Goal: Communication & Community: Answer question/provide support

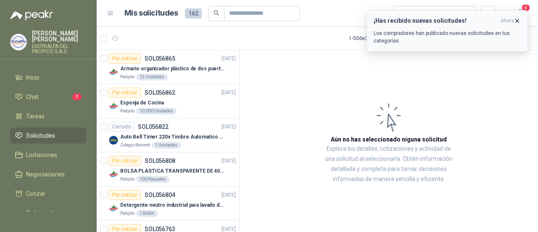
click at [448, 18] on h3 "¡Has recibido nuevas solicitudes!" at bounding box center [436, 20] width 124 height 7
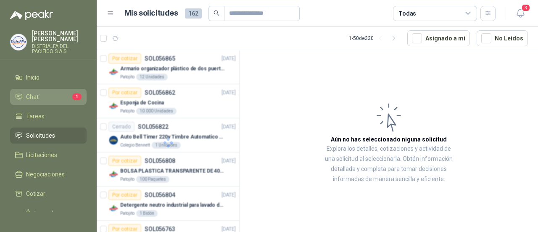
click at [50, 95] on li "Chat 1" at bounding box center [48, 96] width 66 height 9
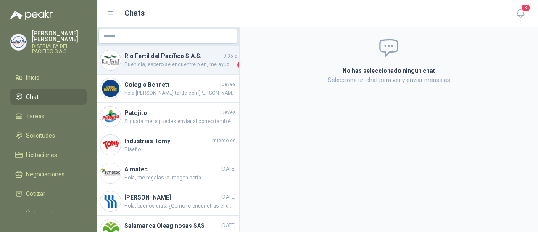
click at [191, 67] on span "Buen día, espero se encuentre bien, me ayuda por favor con la foto de la refere…" at bounding box center [179, 65] width 111 height 8
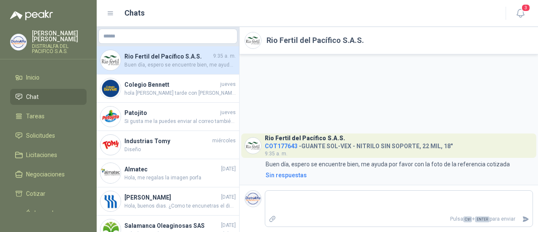
click at [291, 144] on span "COT177643" at bounding box center [281, 145] width 33 height 7
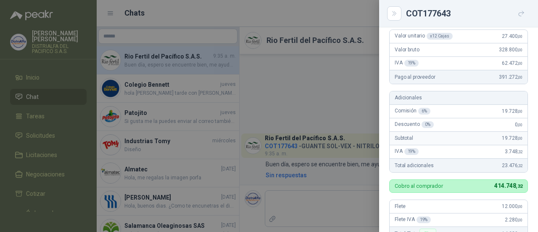
scroll to position [67, 0]
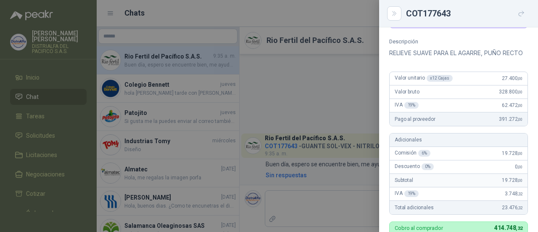
click at [333, 111] on div at bounding box center [269, 116] width 538 height 232
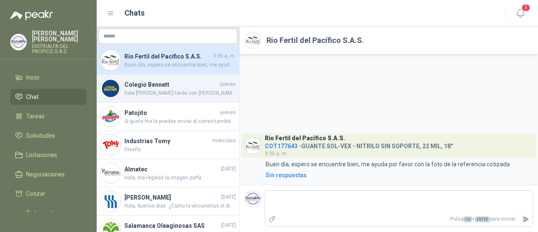
click at [156, 90] on span "hola [PERSON_NAME] tarde con [PERSON_NAME]" at bounding box center [179, 93] width 111 height 8
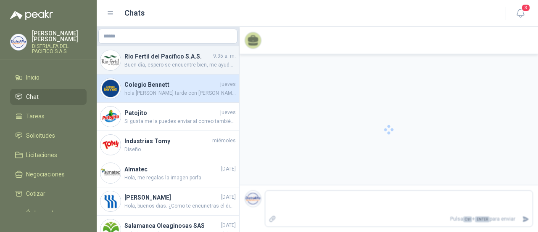
click at [194, 56] on h4 "Rio Fertil del Pacífico S.A.S." at bounding box center [167, 56] width 87 height 9
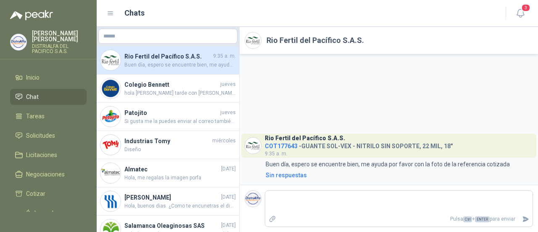
drag, startPoint x: 210, startPoint y: 59, endPoint x: 174, endPoint y: 57, distance: 35.8
click at [174, 57] on h4 "Rio Fertil del Pacífico S.A.S." at bounding box center [167, 56] width 87 height 9
click at [61, 133] on li "Solicitudes" at bounding box center [48, 135] width 66 height 9
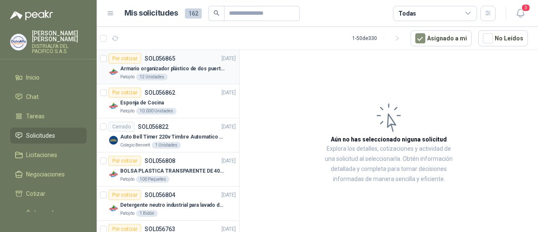
click at [188, 73] on div "Armario organizador plástico de dos puertas de acuerdo a la imagen adjunta" at bounding box center [178, 68] width 116 height 10
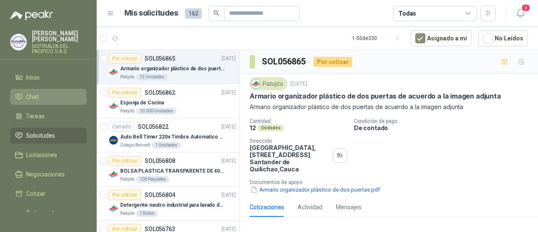
click at [30, 97] on span "Chat" at bounding box center [32, 96] width 13 height 9
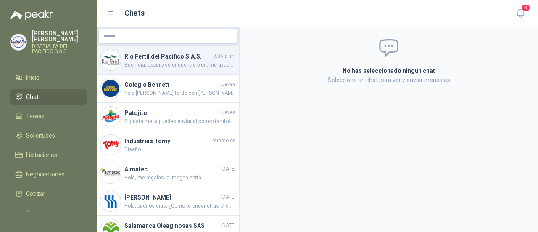
click at [153, 58] on h4 "Rio Fertil del Pacífico S.A.S." at bounding box center [167, 56] width 87 height 9
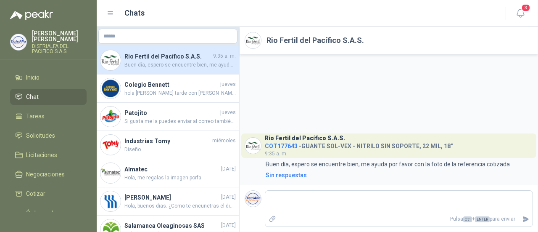
click at [306, 38] on h2 "Rio Fertil del Pacífico S.A.S." at bounding box center [316, 40] width 98 height 12
click at [283, 146] on span "COT177643" at bounding box center [281, 145] width 33 height 7
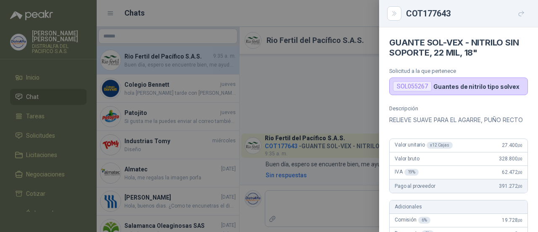
click at [408, 13] on div "COT177643" at bounding box center [467, 13] width 122 height 13
click at [400, 16] on button "Close" at bounding box center [394, 13] width 14 height 14
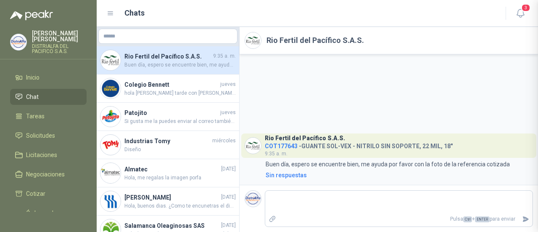
click at [391, 16] on div at bounding box center [269, 116] width 538 height 232
click at [293, 148] on span "COT177643" at bounding box center [281, 145] width 33 height 7
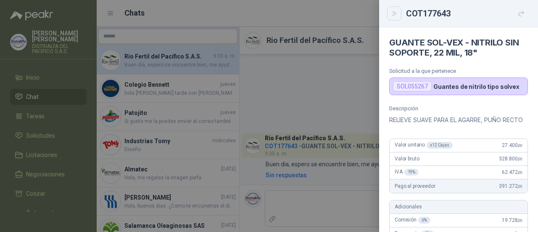
click at [396, 14] on icon "Close" at bounding box center [394, 13] width 7 height 7
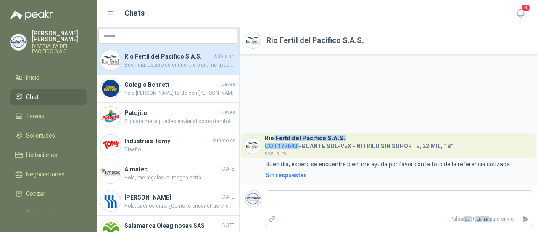
drag, startPoint x: 298, startPoint y: 145, endPoint x: 273, endPoint y: 137, distance: 26.1
click at [273, 137] on div "Rio Fertil [PERSON_NAME] S.A.S. COT177643 - GUANTE SOL-VEX - NITRILO SIN SOPORT…" at bounding box center [359, 145] width 188 height 24
click at [266, 145] on span "COT177643" at bounding box center [281, 145] width 33 height 7
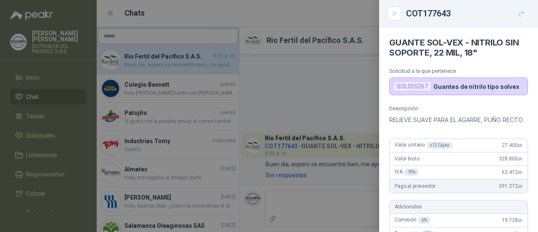
click at [324, 76] on div at bounding box center [269, 116] width 538 height 232
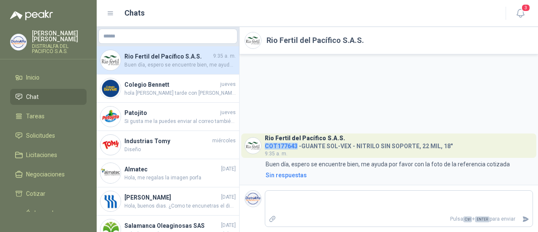
drag, startPoint x: 297, startPoint y: 147, endPoint x: 265, endPoint y: 144, distance: 32.0
click at [265, 144] on h4 "COT177643 - GUANTE SOL-VEX - NITRILO SIN SOPORTE, 22 MIL, 18"" at bounding box center [359, 144] width 188 height 8
copy span "COT177643"
click at [55, 86] on ul "Inicio Chat Tareas Solicitudes Licitaciones Negociaciones Cotizar Órdenes de Co…" at bounding box center [48, 140] width 97 height 142
click at [55, 77] on li "Inicio" at bounding box center [48, 77] width 66 height 9
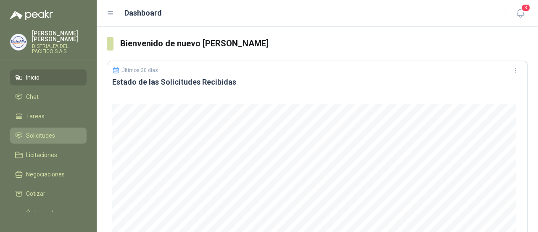
click at [58, 132] on li "Solicitudes" at bounding box center [48, 135] width 66 height 9
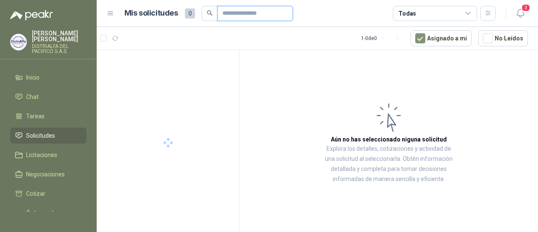
click at [258, 11] on input "text" at bounding box center [251, 13] width 59 height 14
paste input "*********"
type input "*********"
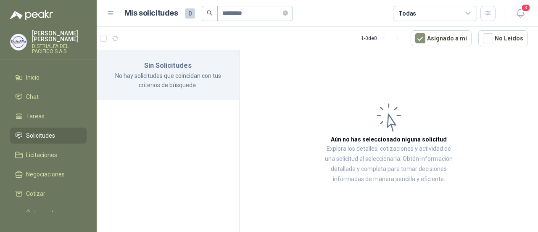
click at [286, 12] on span "*********" at bounding box center [255, 13] width 76 height 15
click at [48, 97] on li "Chat" at bounding box center [48, 96] width 66 height 9
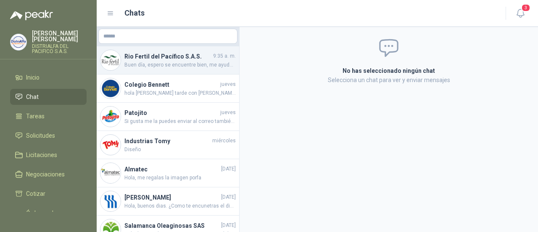
click at [187, 63] on span "Buen día, espero se encuentre bien, me ayuda por favor con la foto de la refere…" at bounding box center [179, 65] width 111 height 8
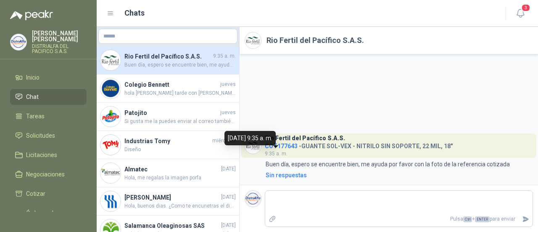
click at [284, 149] on div "Rio Fertil [PERSON_NAME] S.A.S. COT177643 - GUANTE SOL-VEX - NITRILO SIN SOPORT…" at bounding box center [359, 145] width 188 height 24
click at [287, 144] on span "COT177643" at bounding box center [281, 145] width 33 height 7
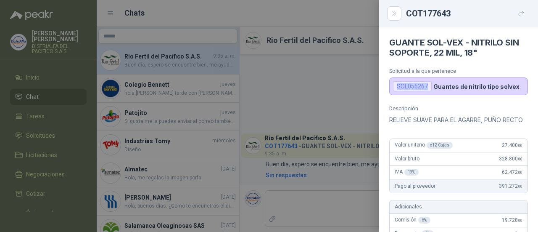
drag, startPoint x: 427, startPoint y: 92, endPoint x: 395, endPoint y: 92, distance: 31.9
click at [395, 92] on div "SOL055267 Guantes de nitrilo tipo solvex" at bounding box center [458, 86] width 139 height 18
copy div "SOL055267"
click at [272, 97] on div at bounding box center [269, 116] width 538 height 232
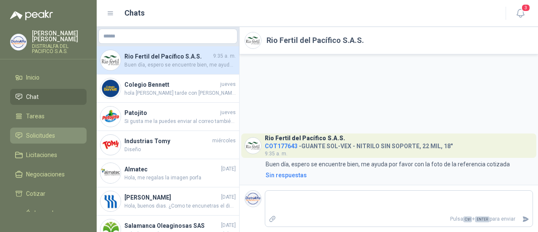
click at [24, 142] on link "Solicitudes" at bounding box center [48, 135] width 77 height 16
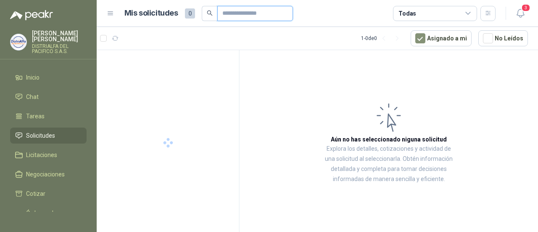
click at [241, 13] on input "text" at bounding box center [251, 13] width 59 height 14
paste input "*********"
type input "*********"
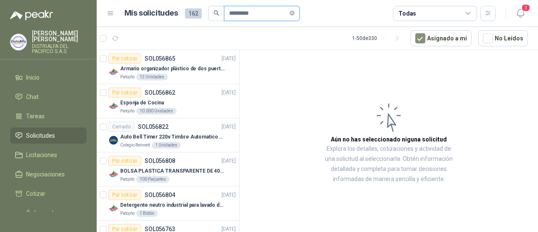
click at [269, 14] on input "*********" at bounding box center [258, 13] width 59 height 14
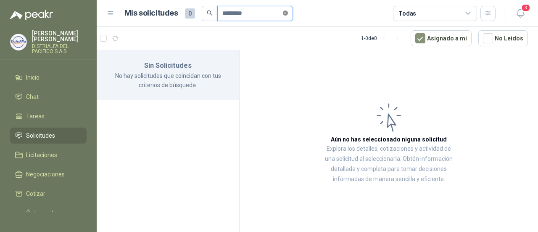
click at [288, 12] on icon "close-circle" at bounding box center [285, 13] width 5 height 5
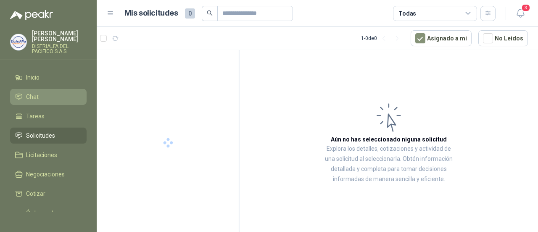
click at [49, 100] on li "Chat" at bounding box center [48, 96] width 66 height 9
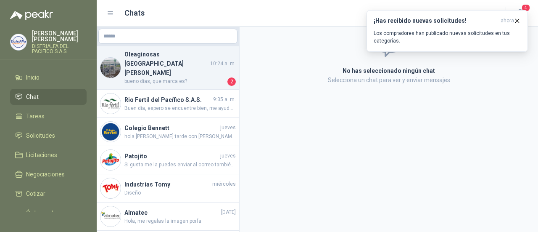
click at [184, 77] on span "bueno dias, que marca es?" at bounding box center [174, 81] width 101 height 8
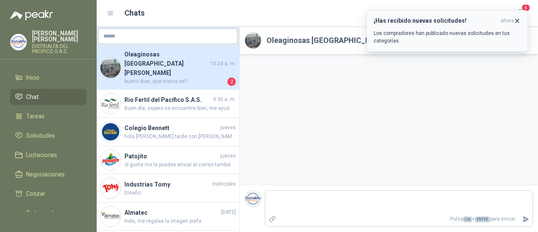
click at [518, 20] on icon "button" at bounding box center [517, 20] width 3 height 3
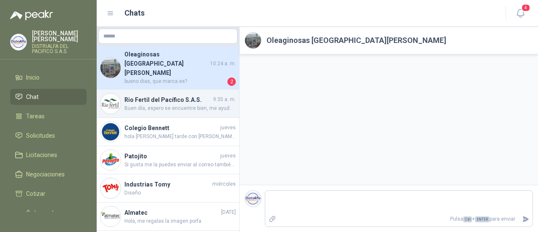
click at [180, 104] on span "Buen día, espero se encuentre bien, me ayuda por favor con la foto de la refere…" at bounding box center [179, 108] width 111 height 8
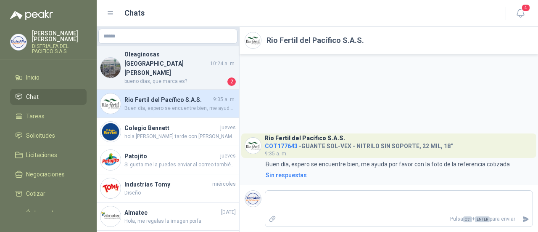
click at [195, 77] on span "bueno dias, que marca es?" at bounding box center [174, 81] width 101 height 8
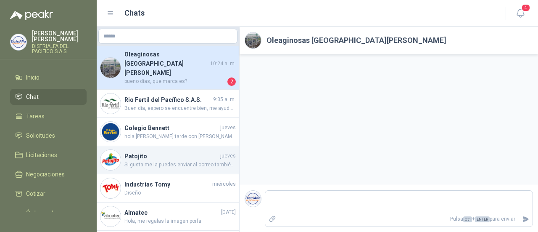
click at [137, 161] on span "Si gusta me la puedes enviar al correo también o a mi whatsapp" at bounding box center [179, 165] width 111 height 8
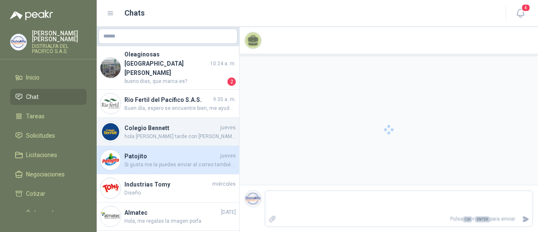
scroll to position [57, 0]
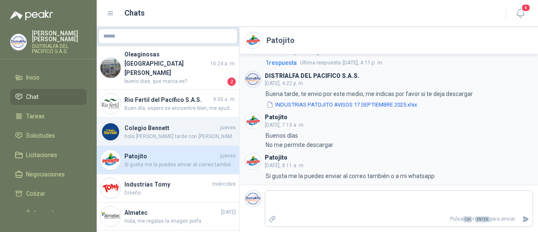
click at [162, 132] on span "hola [PERSON_NAME] tarde con [PERSON_NAME]" at bounding box center [179, 136] width 111 height 8
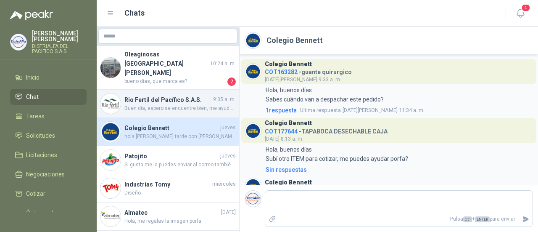
scroll to position [430, 0]
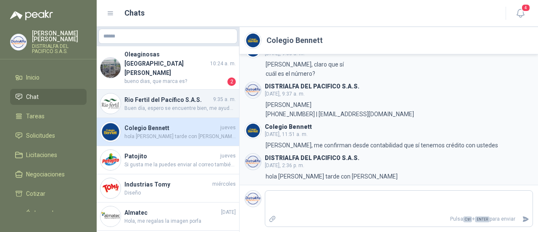
click at [174, 99] on div "Rio Fertil [PERSON_NAME] S.A.S. 9:35 a. m. Buen día, espero se encuentre bien, …" at bounding box center [168, 104] width 142 height 28
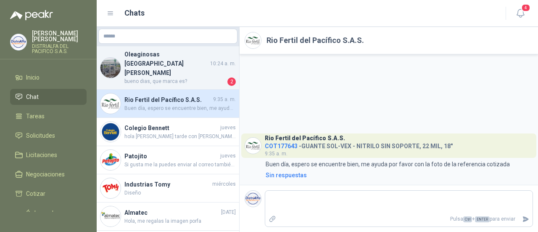
click at [192, 71] on div "Oleaginosas [GEOGRAPHIC_DATA][PERSON_NAME] 10:24 a. [PERSON_NAME], que marca es…" at bounding box center [168, 67] width 142 height 43
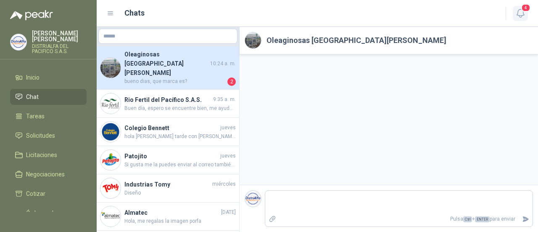
click at [522, 9] on span "4" at bounding box center [525, 8] width 9 height 8
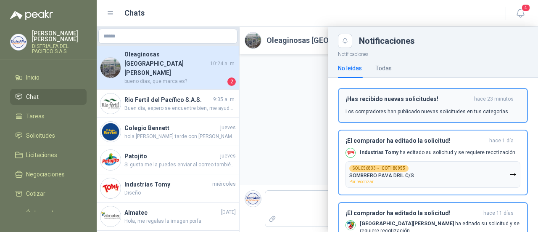
click at [408, 104] on div "¡Has recibido nuevas solicitudes! hace 23 minutos Los compradores han publicado…" at bounding box center [433, 105] width 175 height 20
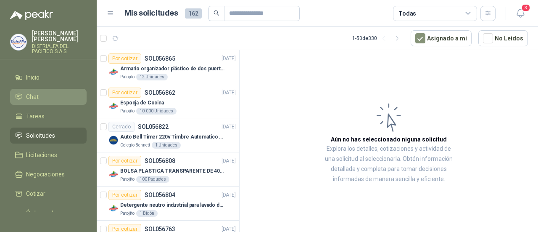
click at [58, 98] on li "Chat" at bounding box center [48, 96] width 66 height 9
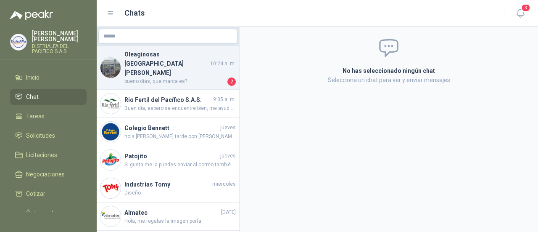
click at [184, 77] on span "bueno dias, que marca es?" at bounding box center [174, 81] width 101 height 8
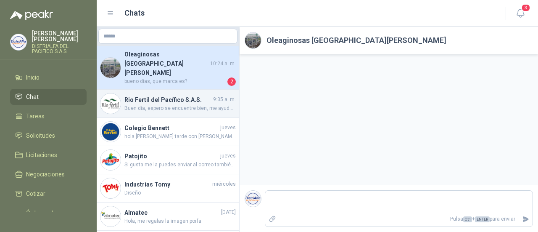
drag, startPoint x: 194, startPoint y: 86, endPoint x: 187, endPoint y: 89, distance: 7.7
click at [187, 104] on span "Buen día, espero se encuentre bien, me ayuda por favor con la foto de la refere…" at bounding box center [179, 108] width 111 height 8
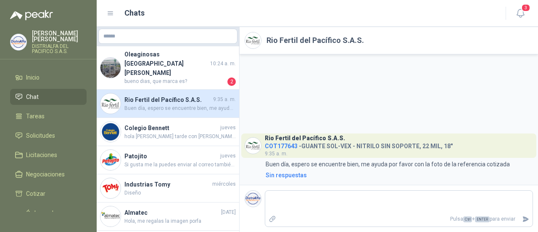
drag, startPoint x: 187, startPoint y: 89, endPoint x: 310, endPoint y: 79, distance: 123.6
click at [310, 79] on div "Rio Fertil [PERSON_NAME] S.A.S. COT177643 - GUANTE SOL-VEX - NITRILO SIN SOPORT…" at bounding box center [389, 119] width 298 height 130
